Goal: Communication & Community: Share content

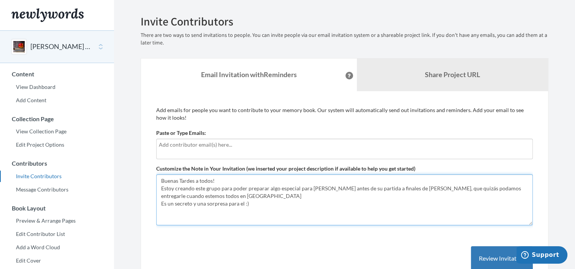
drag, startPoint x: 173, startPoint y: 190, endPoint x: 173, endPoint y: 195, distance: 4.9
click at [173, 191] on textarea "Buenas Tardes a todos! Estoy creando este grupo para poder preparar algo especi…" at bounding box center [344, 199] width 377 height 51
click at [429, 190] on textarea "Buenas Tardes a todos! Estoy creando este grupo para poder preparar algo especi…" at bounding box center [344, 199] width 377 height 51
click at [219, 197] on textarea "Buenas Tardes a todos! Estoy creando este grupo para poder preparar algo especi…" at bounding box center [344, 199] width 377 height 51
click at [248, 211] on textarea "Buenas Tardes a todos! Estoy creando este grupo para poder preparar algo especi…" at bounding box center [344, 199] width 377 height 51
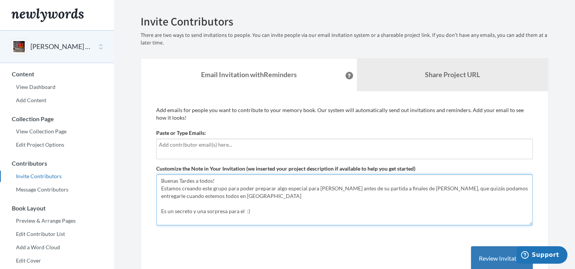
click at [226, 198] on textarea "Buenas Tardes a todos! Estoy creando este grupo para poder preparar algo especi…" at bounding box center [344, 199] width 377 height 51
click at [230, 198] on textarea "Buenas Tardes a todos! Estoy creando este grupo para poder preparar algo especi…" at bounding box center [344, 199] width 377 height 51
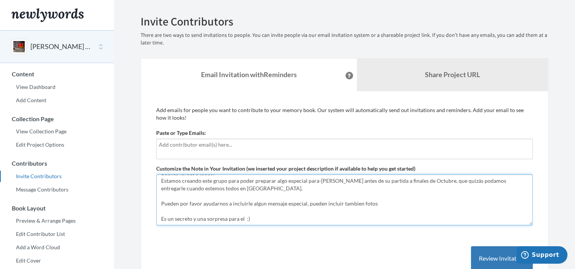
scroll to position [15, 0]
drag, startPoint x: 381, startPoint y: 196, endPoint x: 162, endPoint y: 198, distance: 219.4
click at [162, 198] on textarea "Buenas Tardes a todos! Estoy creando este grupo para poder preparar algo especi…" at bounding box center [344, 199] width 377 height 51
click at [290, 203] on textarea "Buenas Tardes a todos! Estoy creando este grupo para poder preparar algo especi…" at bounding box center [344, 199] width 377 height 51
drag, startPoint x: 305, startPoint y: 196, endPoint x: 291, endPoint y: 197, distance: 14.1
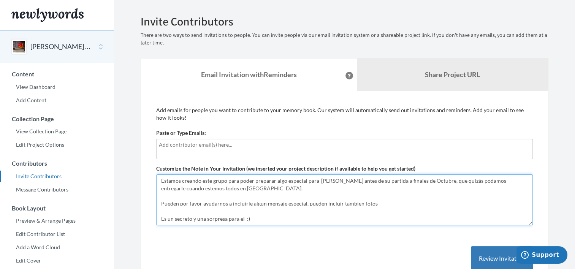
click at [291, 197] on textarea "Buenas Tardes a todos! Estoy creando este grupo para poder preparar algo especi…" at bounding box center [344, 199] width 377 height 51
drag, startPoint x: 376, startPoint y: 198, endPoint x: 285, endPoint y: 197, distance: 90.5
click at [285, 197] on textarea "Buenas Tardes a todos! Estoy creando este grupo para poder preparar algo especi…" at bounding box center [344, 199] width 377 height 51
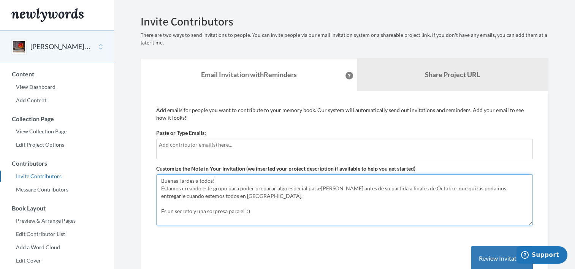
scroll to position [0, 0]
click at [259, 215] on textarea "Buenas Tardes a todos! Estoy creando este grupo para poder preparar algo especi…" at bounding box center [344, 199] width 377 height 51
type textarea "Buenas Tardes a todos! Estamos creando este grupo para poder preparar algo espe…"
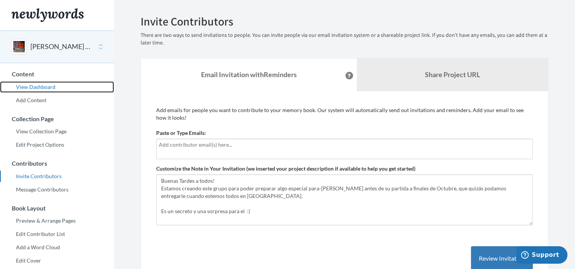
click at [43, 84] on link "View Dashboard" at bounding box center [57, 86] width 114 height 11
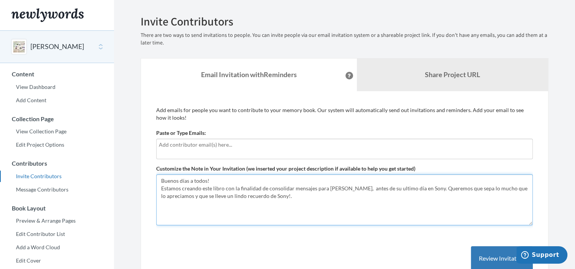
drag, startPoint x: 271, startPoint y: 196, endPoint x: 148, endPoint y: 186, distance: 123.3
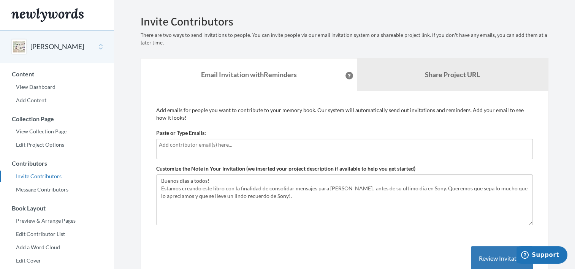
click at [98, 43] on div "[PERSON_NAME]" at bounding box center [57, 46] width 114 height 33
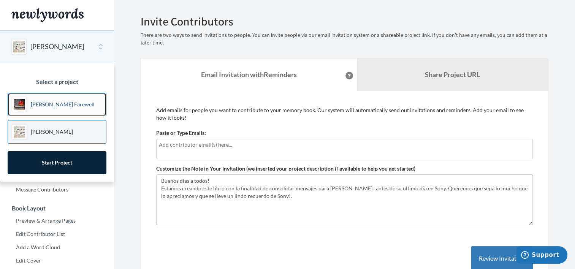
click at [48, 105] on p "[PERSON_NAME] Farewell" at bounding box center [63, 105] width 64 height 8
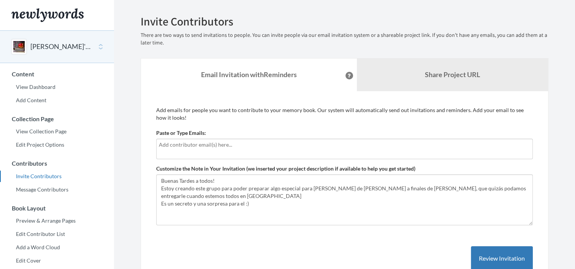
click at [102, 43] on div "[PERSON_NAME]'s Farewell" at bounding box center [57, 46] width 114 height 33
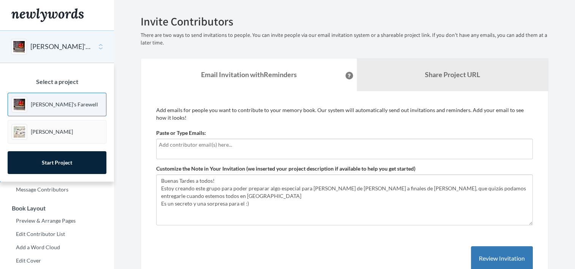
click at [190, 52] on div "Emails have been sent! Invite Contributors There are two ways to send invitatio…" at bounding box center [345, 158] width 408 height 286
click at [95, 47] on div "[PERSON_NAME] Farewell" at bounding box center [57, 46] width 114 height 33
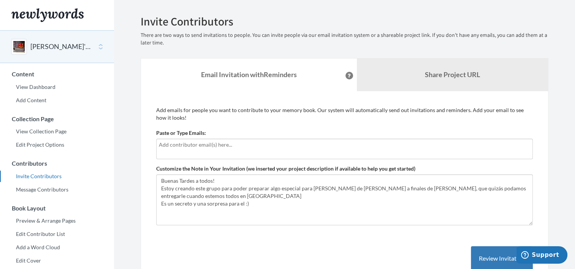
click at [102, 44] on div "[PERSON_NAME] Farewell" at bounding box center [57, 46] width 114 height 33
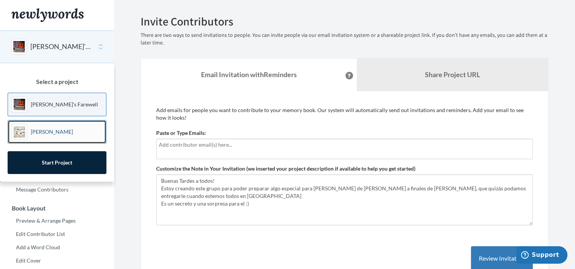
click at [36, 131] on p "[PERSON_NAME]" at bounding box center [52, 132] width 42 height 8
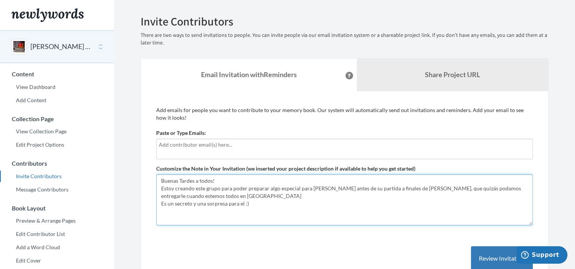
click at [231, 196] on textarea "Buenas Tardes a todos! Estoy creando este grupo para poder preparar algo especi…" at bounding box center [344, 199] width 377 height 51
paste textarea "Estamos creando este libro con la finalidad de consolidar mensajes para Alvaro,…"
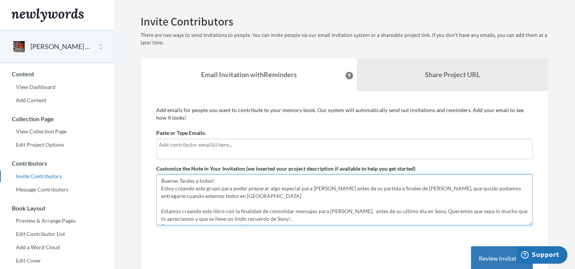
drag, startPoint x: 220, startPoint y: 189, endPoint x: 204, endPoint y: 195, distance: 17.9
click at [205, 195] on textarea "Buenas Tardes a todos! Estoy creando este grupo para poder preparar algo especi…" at bounding box center [344, 199] width 377 height 51
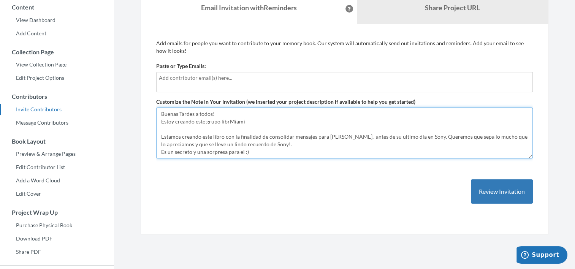
scroll to position [76, 0]
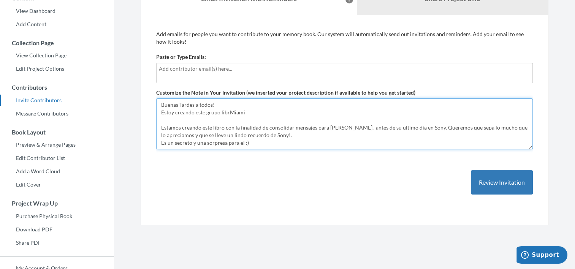
click at [259, 123] on textarea "Buenas Tardes a todos! Estoy creando este grupo para poder preparar algo especi…" at bounding box center [344, 123] width 377 height 51
drag, startPoint x: 244, startPoint y: 110, endPoint x: 224, endPoint y: 99, distance: 23.5
click at [224, 99] on textarea "Buenas Tardes a todos! Estoy creando este grupo para poder preparar algo especi…" at bounding box center [344, 123] width 377 height 51
drag, startPoint x: 254, startPoint y: 113, endPoint x: 161, endPoint y: 113, distance: 92.8
click at [161, 113] on textarea "Buenas Tardes a todos! Estoy creando este grupo para poder preparar algo especi…" at bounding box center [344, 123] width 377 height 51
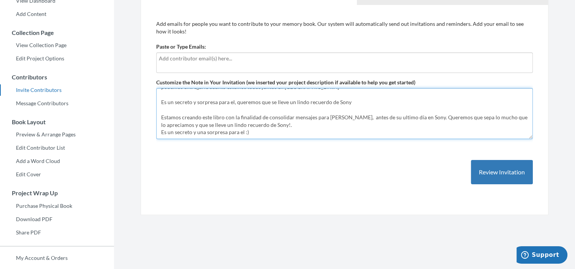
scroll to position [114, 0]
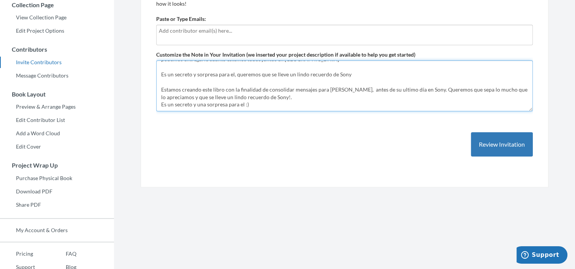
drag, startPoint x: 255, startPoint y: 105, endPoint x: 163, endPoint y: 85, distance: 94.4
click at [163, 84] on textarea "Buenas Tardes a todos! Estoy creando este grupo para poder preparar algo especi…" at bounding box center [344, 85] width 377 height 51
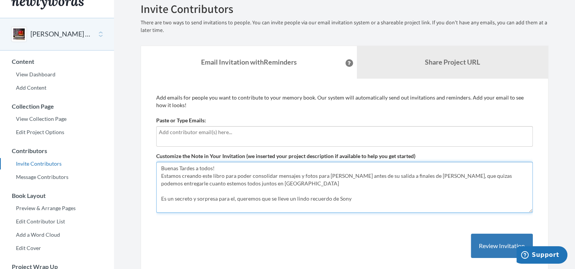
scroll to position [0, 0]
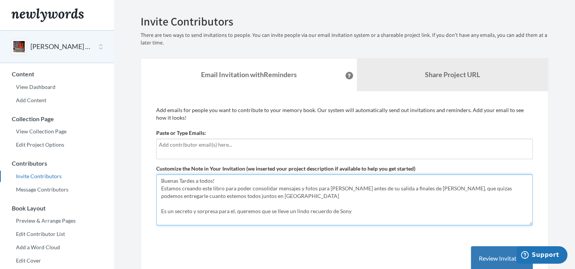
click at [221, 181] on textarea "Buenas Tardes a todos! Estoy creando este grupo para poder preparar algo especi…" at bounding box center [344, 199] width 377 height 51
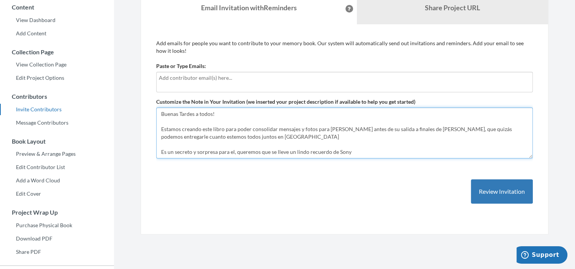
scroll to position [76, 0]
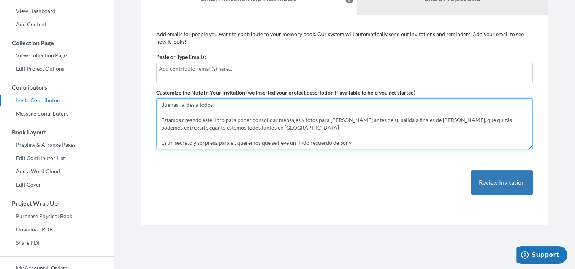
click at [350, 133] on textarea "Buenas Tardes a todos! Estoy creando este grupo para poder preparar algo especi…" at bounding box center [344, 123] width 377 height 51
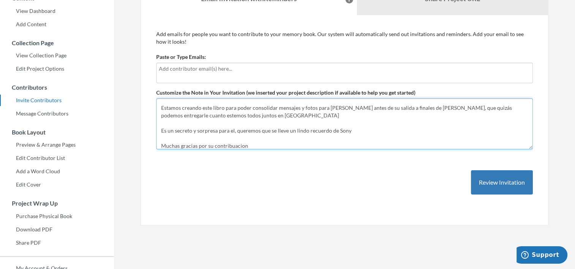
scroll to position [20, 0]
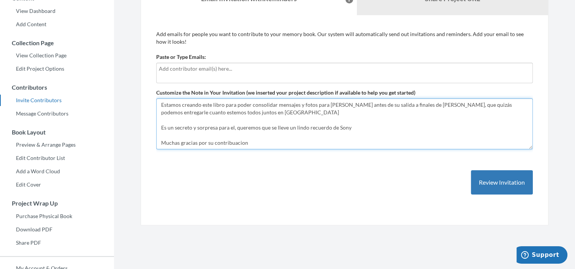
click at [250, 136] on textarea "Buenas Tardes a todos! Estoy creando este grupo para poder preparar algo especi…" at bounding box center [344, 123] width 377 height 51
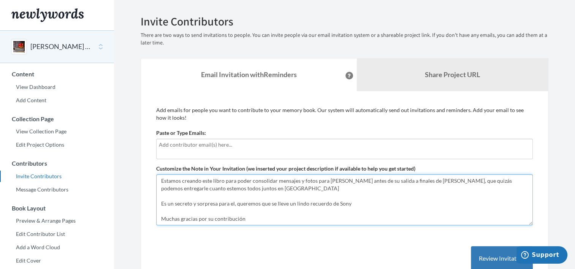
drag, startPoint x: 335, startPoint y: 176, endPoint x: 195, endPoint y: 196, distance: 142.1
click at [195, 196] on textarea "Buenas Tardes a todos! Estoy creando este grupo para poder preparar algo especi…" at bounding box center [344, 199] width 377 height 51
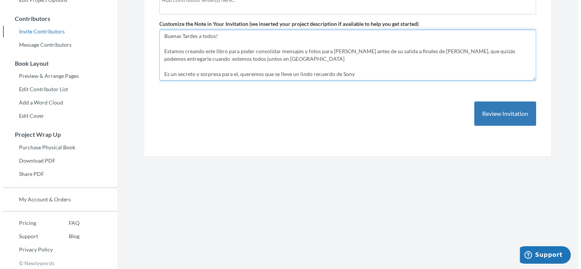
scroll to position [146, 0]
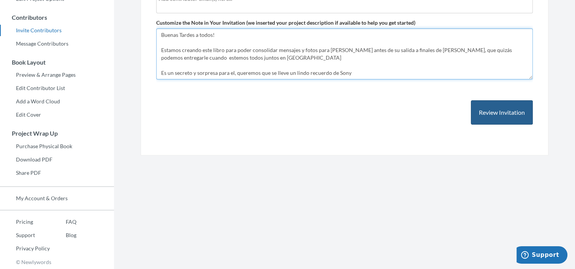
type textarea "Buenas Tardes a todos! Estamos creando este libro para poder consolidar mensaje…"
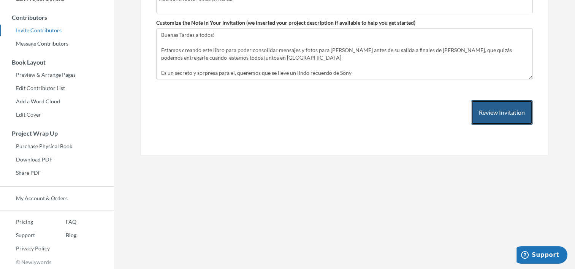
click at [499, 114] on button "Review Invitation" at bounding box center [502, 112] width 62 height 25
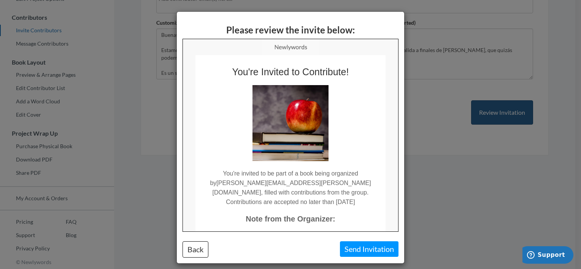
scroll to position [0, 0]
click at [459, 170] on div "Please review the invite below: Back Send Invitation" at bounding box center [290, 134] width 581 height 269
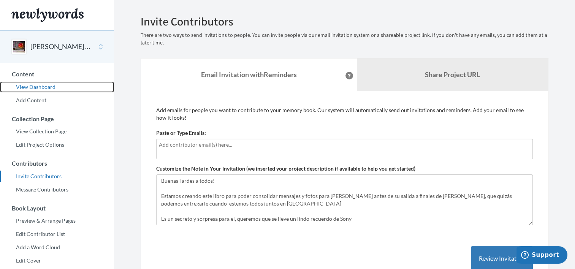
click at [36, 87] on link "View Dashboard" at bounding box center [57, 86] width 114 height 11
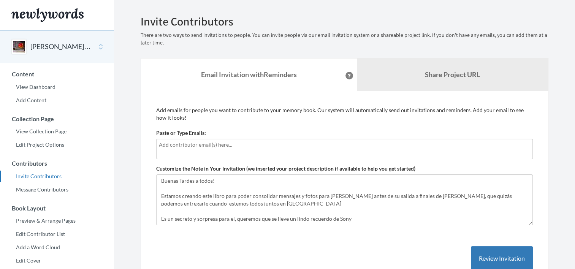
click at [192, 145] on input "text" at bounding box center [344, 145] width 371 height 8
click at [199, 151] on div at bounding box center [344, 149] width 377 height 21
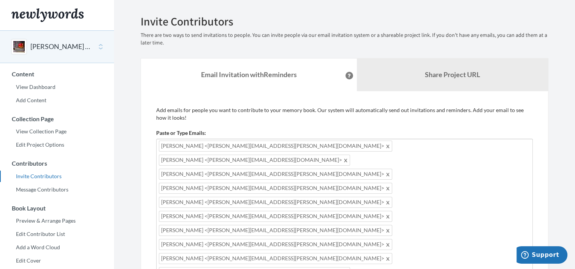
click at [287, 117] on p "Add emails for people you want to contribute to your memory book. Our system wi…" at bounding box center [344, 113] width 377 height 15
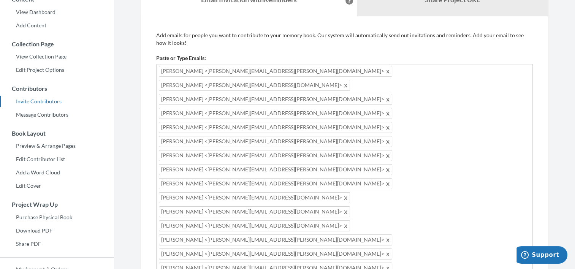
scroll to position [114, 0]
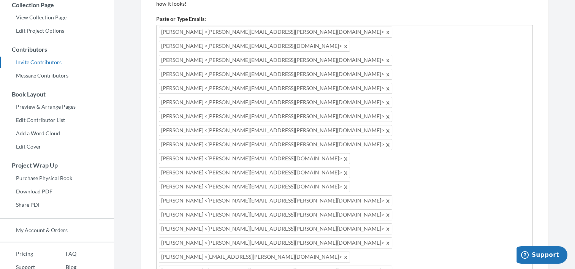
click at [294, 227] on div "Add emails for people you want to contribute to your memory book. Our system wi…" at bounding box center [344, 218] width 377 height 453
drag, startPoint x: 343, startPoint y: 116, endPoint x: 171, endPoint y: 32, distance: 191.6
click at [171, 32] on div "[PERSON_NAME] <[PERSON_NAME][EMAIL_ADDRESS][PERSON_NAME][DOMAIN_NAME]> [PERSON_…" at bounding box center [344, 171] width 377 height 293
drag, startPoint x: 438, startPoint y: 111, endPoint x: 204, endPoint y: 67, distance: 238.0
click at [198, 86] on div "[PERSON_NAME] <[PERSON_NAME][EMAIL_ADDRESS][PERSON_NAME][DOMAIN_NAME]> [PERSON_…" at bounding box center [344, 171] width 377 height 293
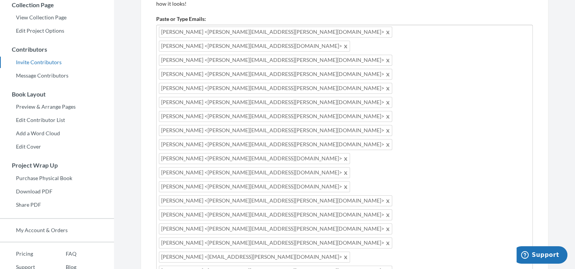
scroll to position [0, 0]
drag, startPoint x: 263, startPoint y: 178, endPoint x: 238, endPoint y: 191, distance: 28.7
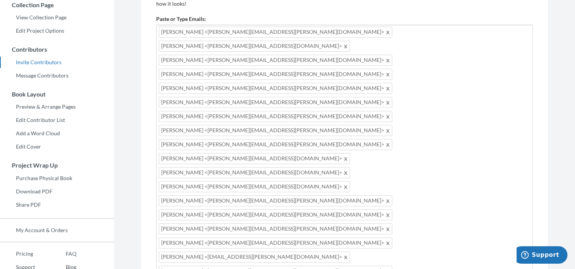
scroll to position [53, 0]
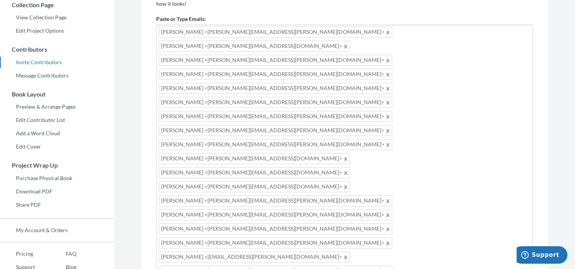
click at [336, 232] on div "Add emails for people you want to contribute to your memory book. Our system wi…" at bounding box center [344, 220] width 377 height 457
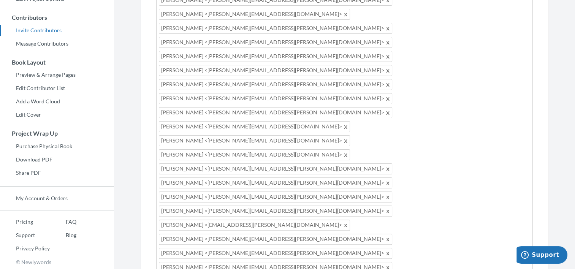
click at [437, 81] on div "[PERSON_NAME] <[PERSON_NAME][EMAIL_ADDRESS][PERSON_NAME][DOMAIN_NAME]> [PERSON_…" at bounding box center [344, 141] width 377 height 297
click at [430, 78] on div "[PERSON_NAME] <[PERSON_NAME][EMAIL_ADDRESS][PERSON_NAME][DOMAIN_NAME]> [PERSON_…" at bounding box center [344, 141] width 377 height 297
drag, startPoint x: 260, startPoint y: 144, endPoint x: 222, endPoint y: 140, distance: 38.2
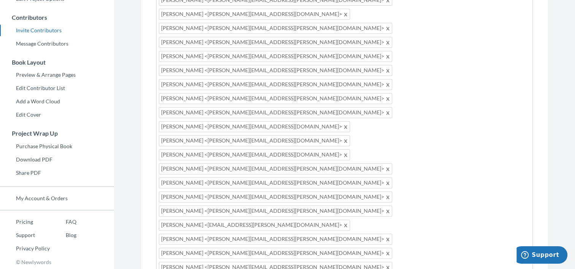
drag, startPoint x: 202, startPoint y: 136, endPoint x: 198, endPoint y: 134, distance: 4.1
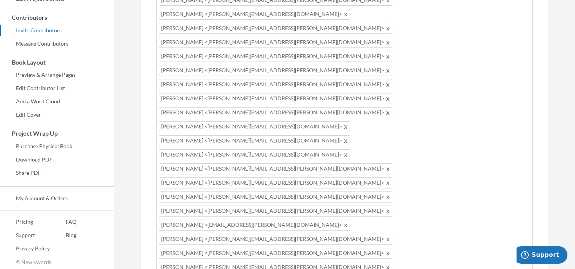
drag, startPoint x: 254, startPoint y: 146, endPoint x: 156, endPoint y: 109, distance: 104.7
paste textarea "Estamos creando este libro para poder consolidar mensajes y fotos para [PERSON_…"
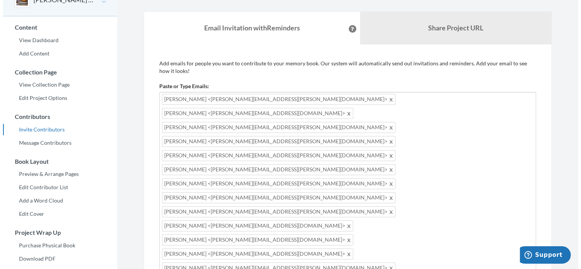
scroll to position [146, 0]
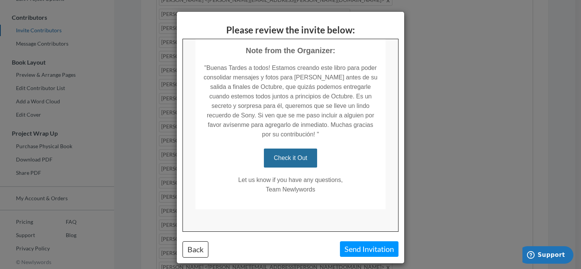
scroll to position [173, 0]
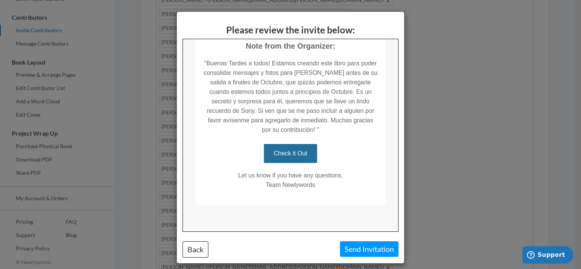
click at [438, 157] on div "Please review the invite below: Back Send Invitation" at bounding box center [290, 134] width 581 height 269
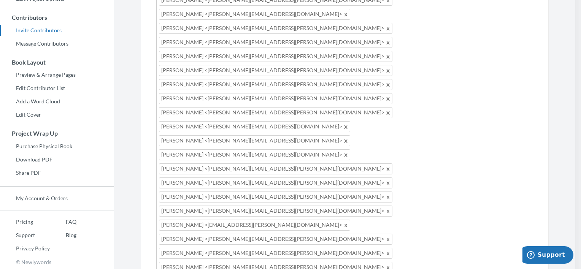
scroll to position [0, 0]
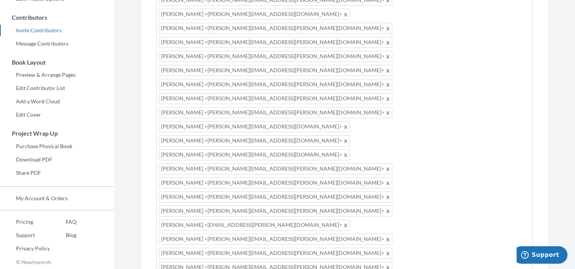
drag, startPoint x: 281, startPoint y: 137, endPoint x: 231, endPoint y: 135, distance: 49.5
drag, startPoint x: 214, startPoint y: 137, endPoint x: 200, endPoint y: 136, distance: 13.7
drag, startPoint x: 252, startPoint y: 138, endPoint x: 185, endPoint y: 138, distance: 67.3
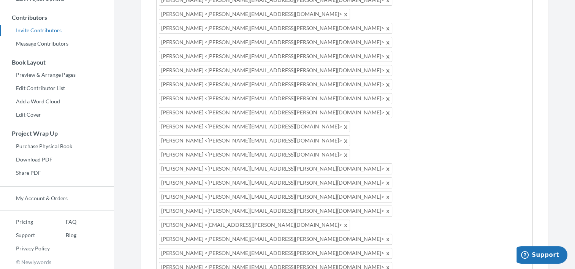
drag, startPoint x: 433, startPoint y: 129, endPoint x: 406, endPoint y: 128, distance: 27.0
drag, startPoint x: 515, startPoint y: 129, endPoint x: 462, endPoint y: 132, distance: 53.3
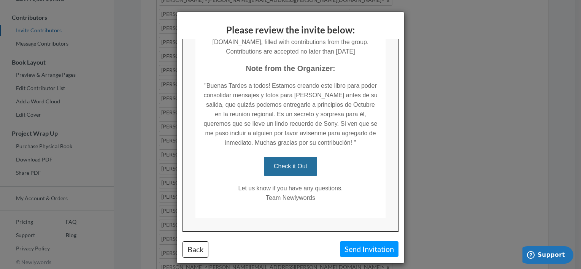
scroll to position [152, 0]
click at [430, 138] on div "Please review the invite below: Back Send Invitation" at bounding box center [290, 134] width 581 height 269
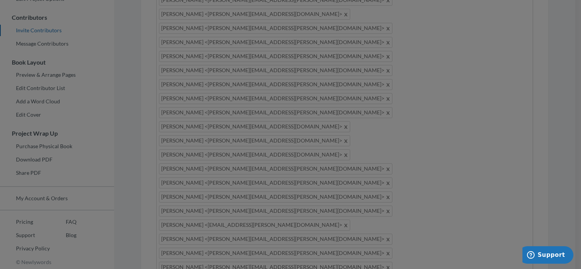
scroll to position [0, 0]
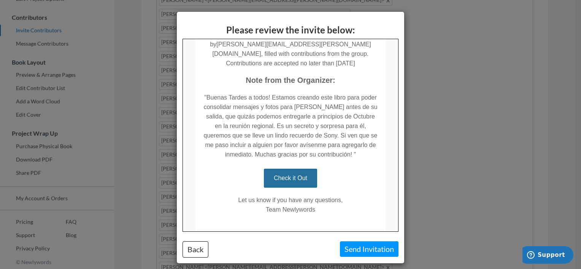
scroll to position [152, 0]
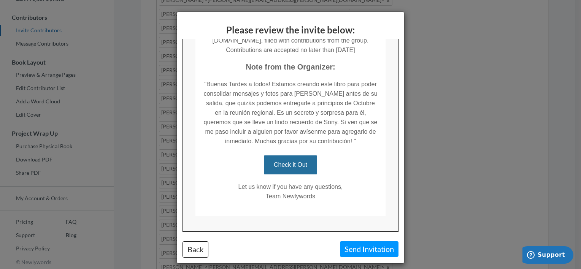
click at [425, 146] on div "Please review the invite below: Back Send Invitation" at bounding box center [290, 134] width 581 height 269
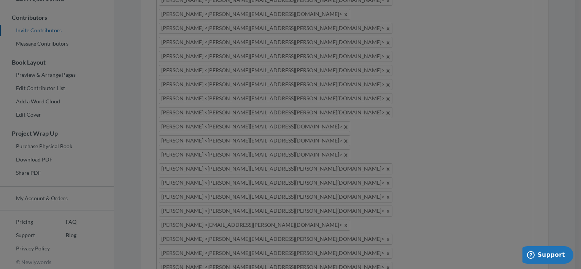
scroll to position [0, 0]
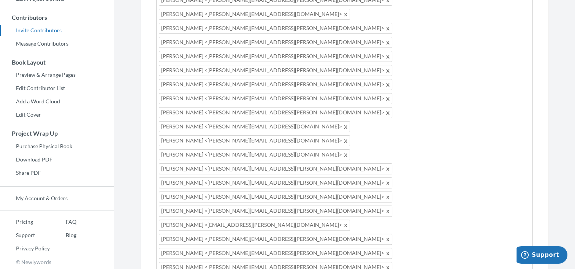
drag, startPoint x: 247, startPoint y: 154, endPoint x: 198, endPoint y: 159, distance: 49.7
drag, startPoint x: 210, startPoint y: 154, endPoint x: 186, endPoint y: 154, distance: 24.0
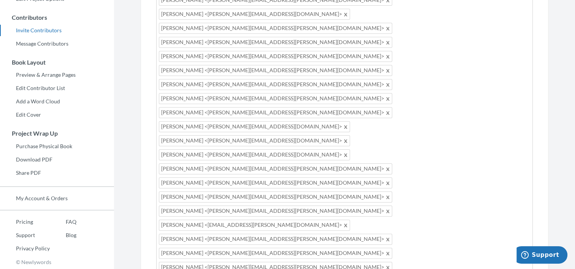
type textarea "Buenas Tardes a todos! Estamos creando este libro para poder consolidar mensaje…"
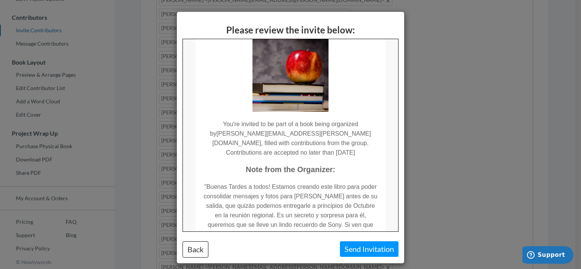
scroll to position [152, 0]
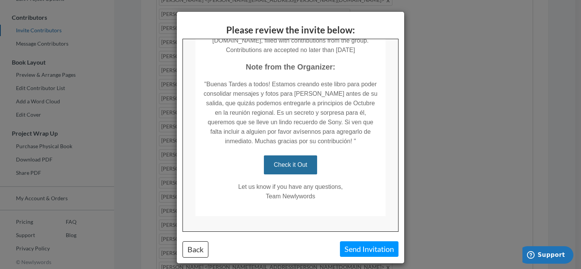
click at [432, 135] on div "Please review the invite below: Back Send Invitation" at bounding box center [290, 134] width 581 height 269
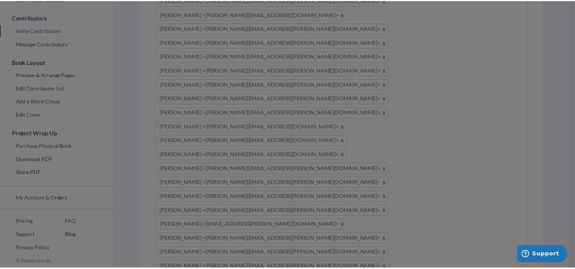
scroll to position [0, 0]
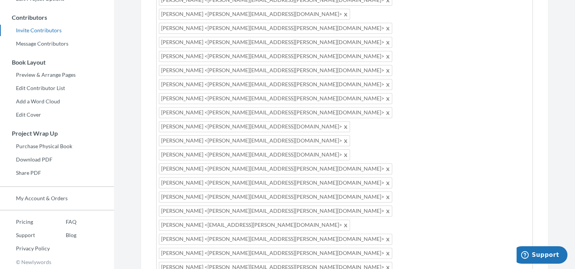
drag, startPoint x: 162, startPoint y: 145, endPoint x: 235, endPoint y: 148, distance: 73.1
drag, startPoint x: 228, startPoint y: 146, endPoint x: 356, endPoint y: 143, distance: 128.1
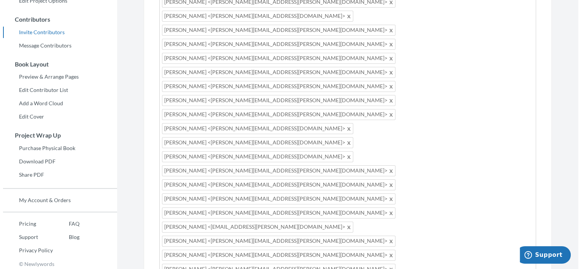
scroll to position [144, 0]
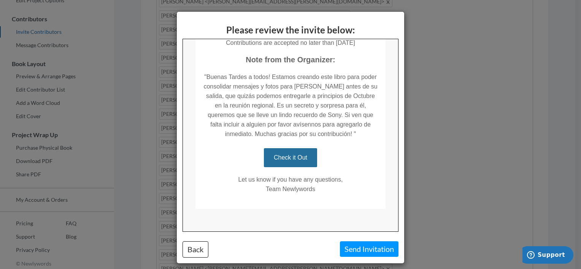
scroll to position [163, 0]
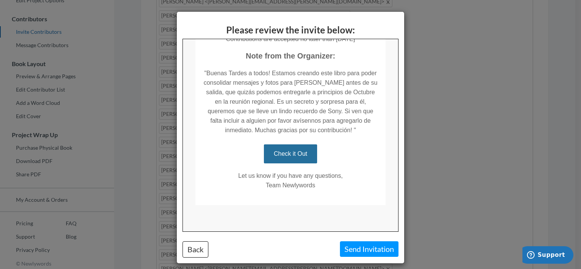
click at [421, 210] on div "Please review the invite below: Back Send Invitation" at bounding box center [290, 134] width 581 height 269
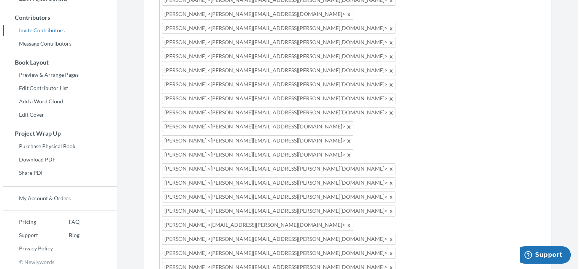
scroll to position [23, 0]
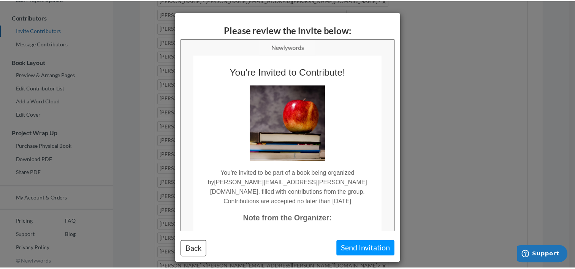
scroll to position [0, 0]
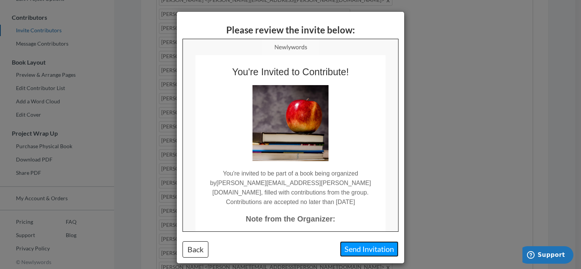
click at [371, 250] on button "Send Invitation" at bounding box center [369, 249] width 59 height 16
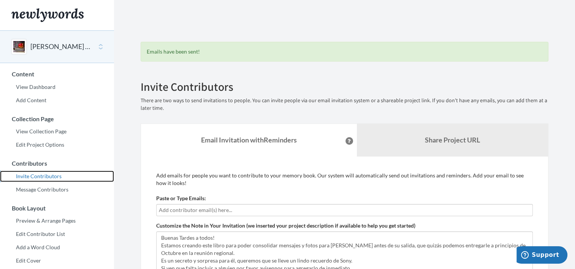
click at [30, 176] on link "Invite Contributors" at bounding box center [57, 176] width 114 height 11
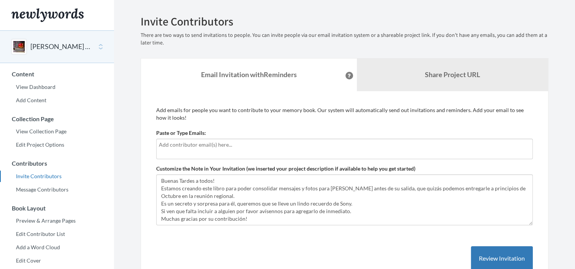
click at [190, 144] on input "text" at bounding box center [344, 145] width 371 height 8
click at [189, 146] on input "text" at bounding box center [344, 145] width 371 height 8
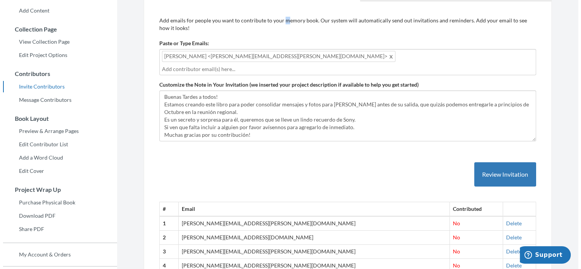
scroll to position [114, 0]
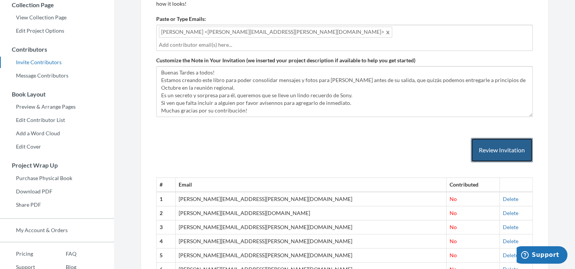
click at [491, 142] on button "Review Invitation" at bounding box center [502, 150] width 62 height 25
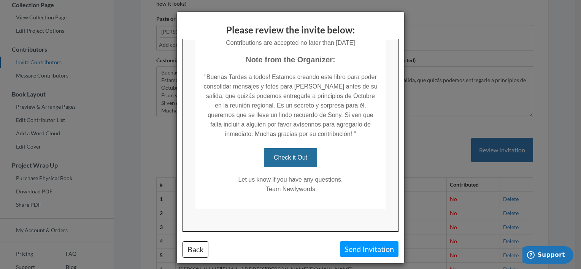
scroll to position [163, 0]
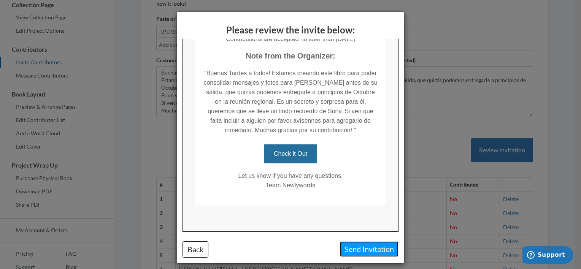
click at [353, 244] on button "Send Invitation" at bounding box center [369, 249] width 59 height 16
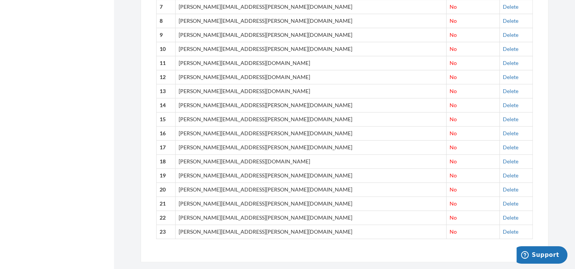
scroll to position [455, 0]
